Goal: Task Accomplishment & Management: Complete application form

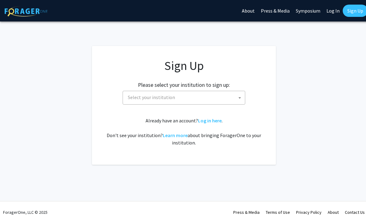
click at [231, 97] on span "Select your institution" at bounding box center [185, 97] width 120 height 13
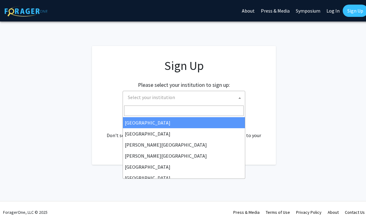
click at [213, 109] on input "Search" at bounding box center [184, 110] width 120 height 10
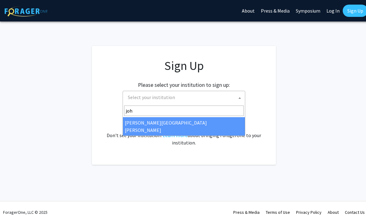
type input "[PERSON_NAME]"
select select "1"
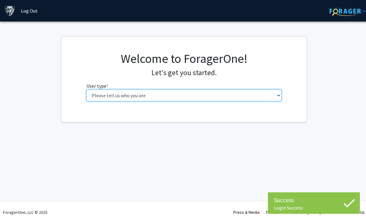
click at [264, 98] on select "Please tell us who you are Undergraduate Student Master's Student Doctoral Cand…" at bounding box center [183, 96] width 195 height 12
select select "1: undergrad"
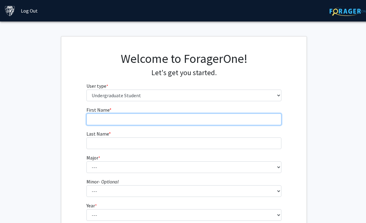
click at [254, 117] on input "First Name * required" at bounding box center [183, 119] width 195 height 12
type input "Hao"
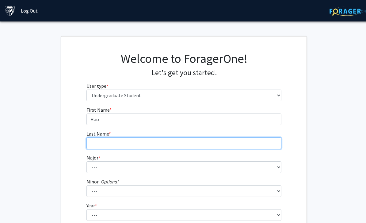
click at [227, 144] on input "Last Name * required" at bounding box center [183, 143] width 195 height 12
type input "Chen"
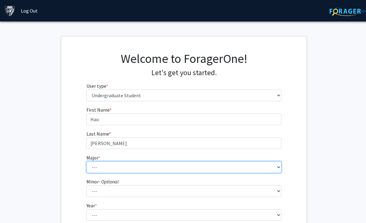
click at [210, 172] on select "--- Africana Studies Anthropology Applied Mathematics & Statistics Archaeology …" at bounding box center [183, 167] width 195 height 12
select select "41: 55"
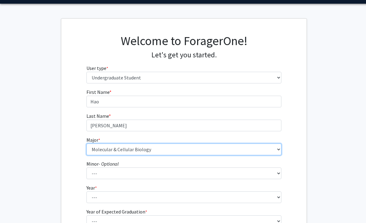
scroll to position [41, 0]
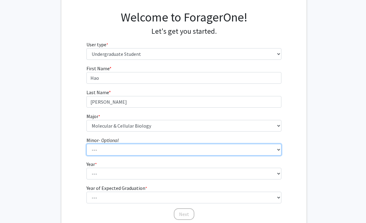
click at [263, 147] on select "--- Accounting and Financial Management Africana Studies Anthropology Applied M…" at bounding box center [183, 150] width 195 height 12
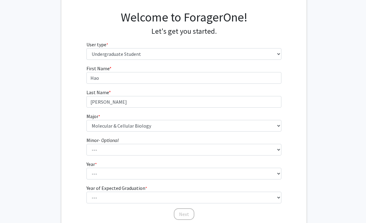
click at [270, 163] on fg-select "Year * required --- First-year Sophomore Junior Senior Postbaccalaureate Certif…" at bounding box center [183, 169] width 195 height 19
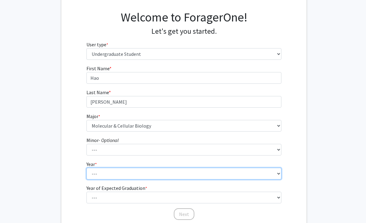
click at [273, 174] on select "--- First-year Sophomore Junior Senior Postbaccalaureate Certificate" at bounding box center [183, 174] width 195 height 12
select select "1: first-year"
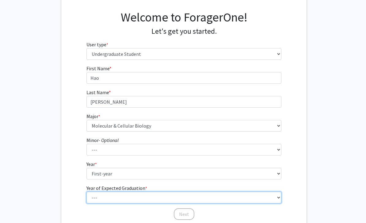
click at [254, 198] on select "--- 2025 2026 2027 2028 2029 2030 2031 2032 2033 2034" at bounding box center [183, 198] width 195 height 12
select select "5: 2029"
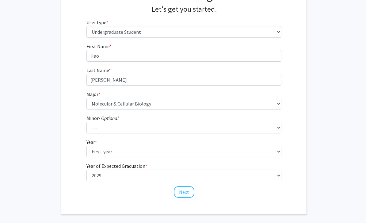
click at [334, 148] on fg-get-started "Welcome to ForagerOne! Let's get you started. User type * required Please tell …" at bounding box center [184, 94] width 368 height 242
click at [191, 191] on button "Next" at bounding box center [184, 192] width 21 height 12
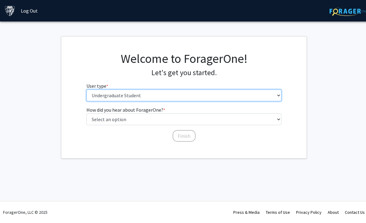
click at [256, 95] on select "Please tell us who you are Undergraduate Student Master's Student Doctoral Cand…" at bounding box center [183, 96] width 195 height 12
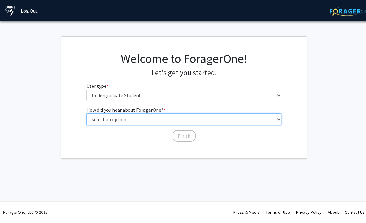
click at [266, 119] on select "Select an option Peer/student recommendation Faculty/staff recommendation Unive…" at bounding box center [183, 119] width 195 height 12
click at [271, 119] on select "Select an option Peer/student recommendation Faculty/staff recommendation Unive…" at bounding box center [183, 119] width 195 height 12
select select "3: university_website"
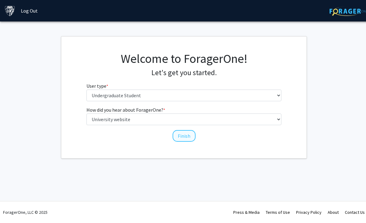
click at [187, 136] on button "Finish" at bounding box center [184, 136] width 23 height 12
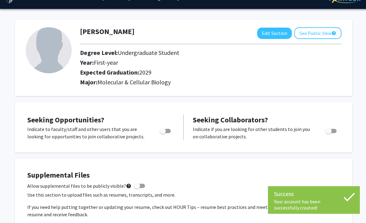
scroll to position [16, 0]
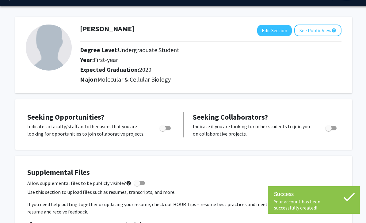
click at [170, 128] on span "Toggle" at bounding box center [165, 128] width 11 height 4
click at [163, 130] on input "Are you actively seeking opportunities?" at bounding box center [163, 130] width 0 height 0
checkbox input "true"
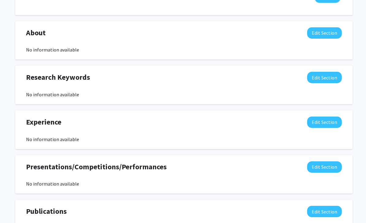
scroll to position [274, 0]
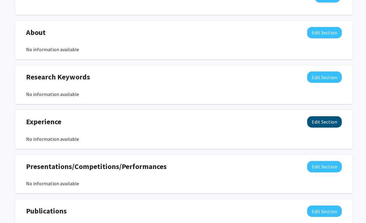
click at [335, 120] on button "Edit Section" at bounding box center [324, 122] width 35 height 11
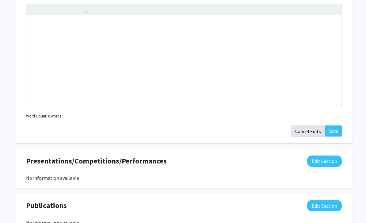
click at [311, 130] on button "Cancel Edits" at bounding box center [308, 132] width 34 height 12
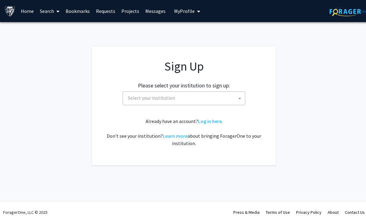
click at [238, 98] on span at bounding box center [240, 98] width 6 height 13
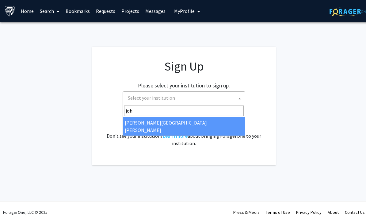
type input "[PERSON_NAME]"
select select "1"
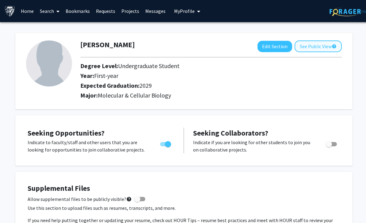
click at [329, 45] on button "See Public View help" at bounding box center [318, 46] width 47 height 12
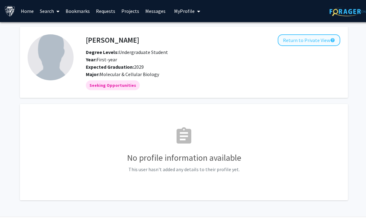
click at [323, 40] on button "Return to Private View help" at bounding box center [309, 40] width 63 height 12
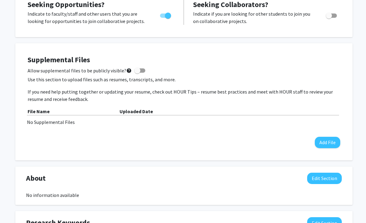
scroll to position [129, 0]
click at [338, 90] on p "If you need help putting together or updating your resume, check out HOUR Tips …" at bounding box center [184, 95] width 313 height 15
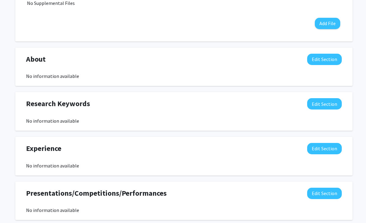
scroll to position [247, 0]
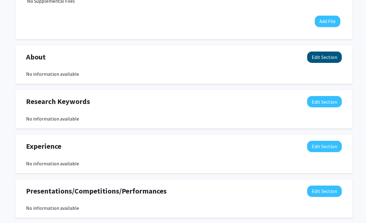
click at [329, 55] on button "Edit Section" at bounding box center [324, 57] width 35 height 11
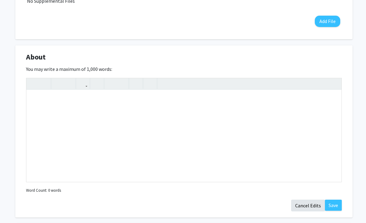
click at [305, 200] on button "Cancel Edits" at bounding box center [308, 206] width 34 height 12
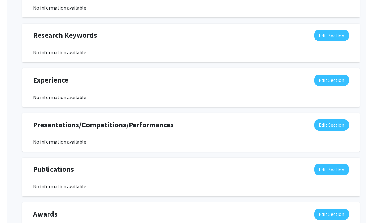
scroll to position [352, 0]
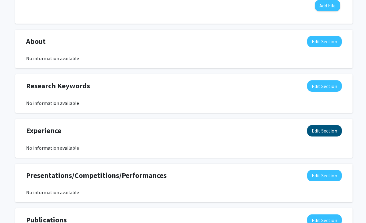
click at [329, 127] on button "Edit Section" at bounding box center [324, 130] width 35 height 11
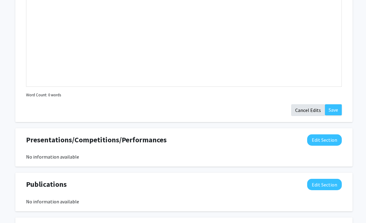
click at [310, 108] on button "Cancel Edits" at bounding box center [308, 111] width 34 height 12
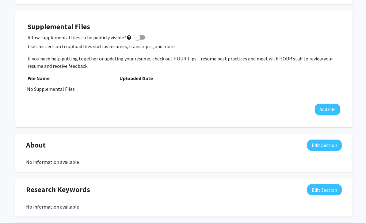
scroll to position [0, 0]
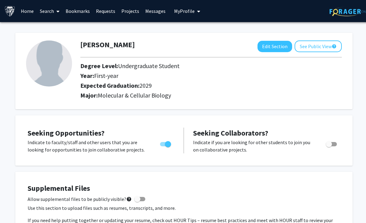
click at [185, 13] on span "My Profile" at bounding box center [184, 11] width 21 height 6
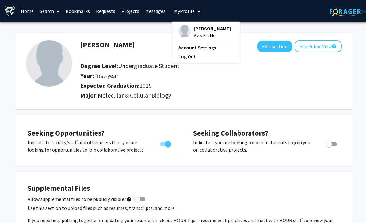
click at [152, 11] on link "Messages" at bounding box center [155, 10] width 26 height 21
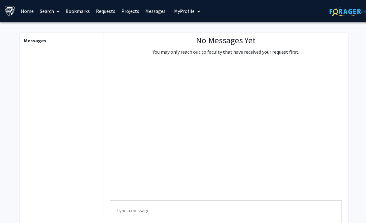
click at [133, 13] on link "Projects" at bounding box center [130, 10] width 24 height 21
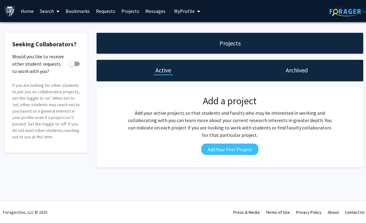
click at [108, 12] on link "Requests" at bounding box center [105, 10] width 25 height 21
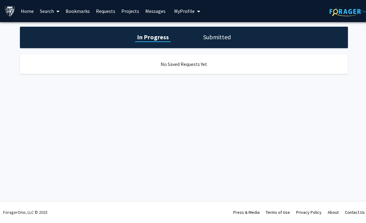
click at [48, 11] on link "Search" at bounding box center [50, 10] width 26 height 21
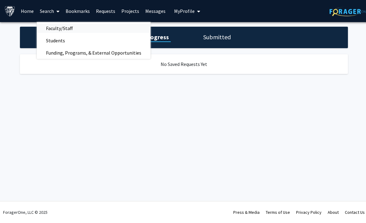
click at [59, 29] on span "Faculty/Staff" at bounding box center [59, 28] width 45 height 12
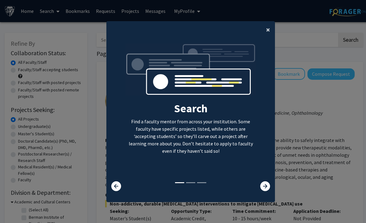
click at [269, 33] on span "×" at bounding box center [268, 30] width 4 height 10
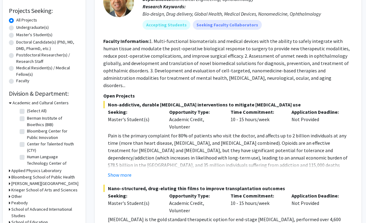
scroll to position [99, 2]
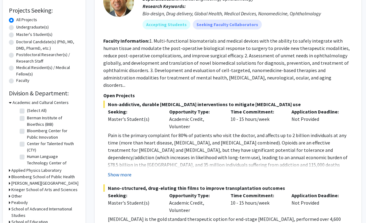
click at [128, 171] on button "Show more" at bounding box center [120, 174] width 24 height 7
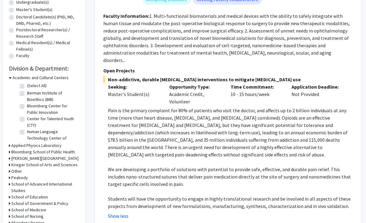
click at [124, 212] on button "Show less" at bounding box center [118, 215] width 21 height 7
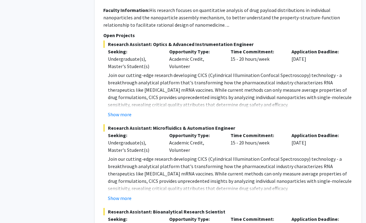
scroll to position [1370, 2]
